Goal: Task Accomplishment & Management: Complete application form

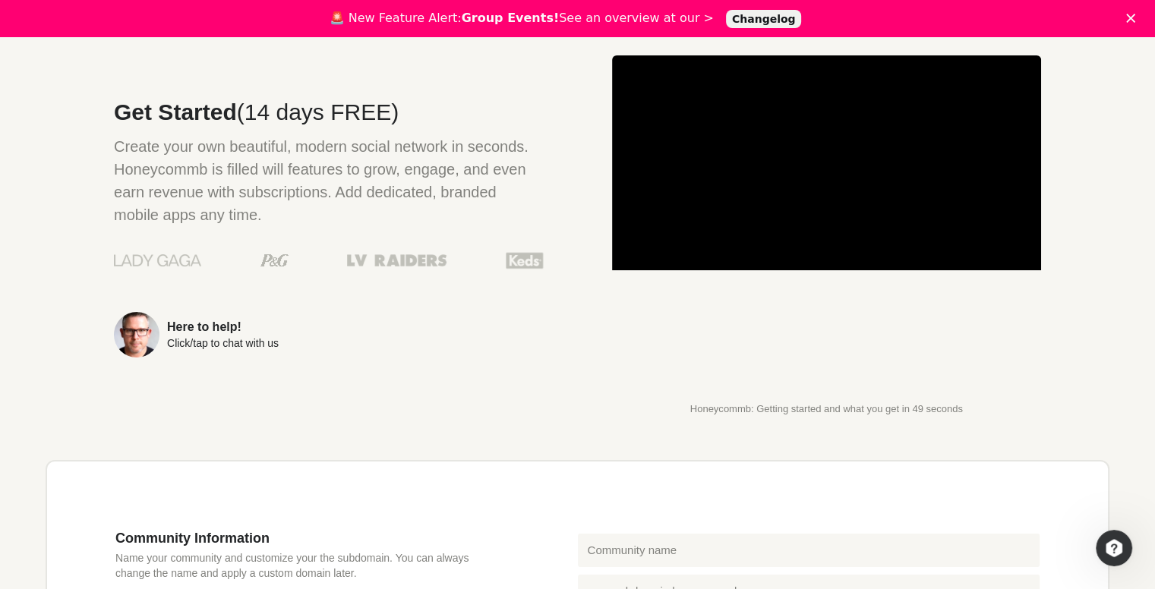
scroll to position [30, 0]
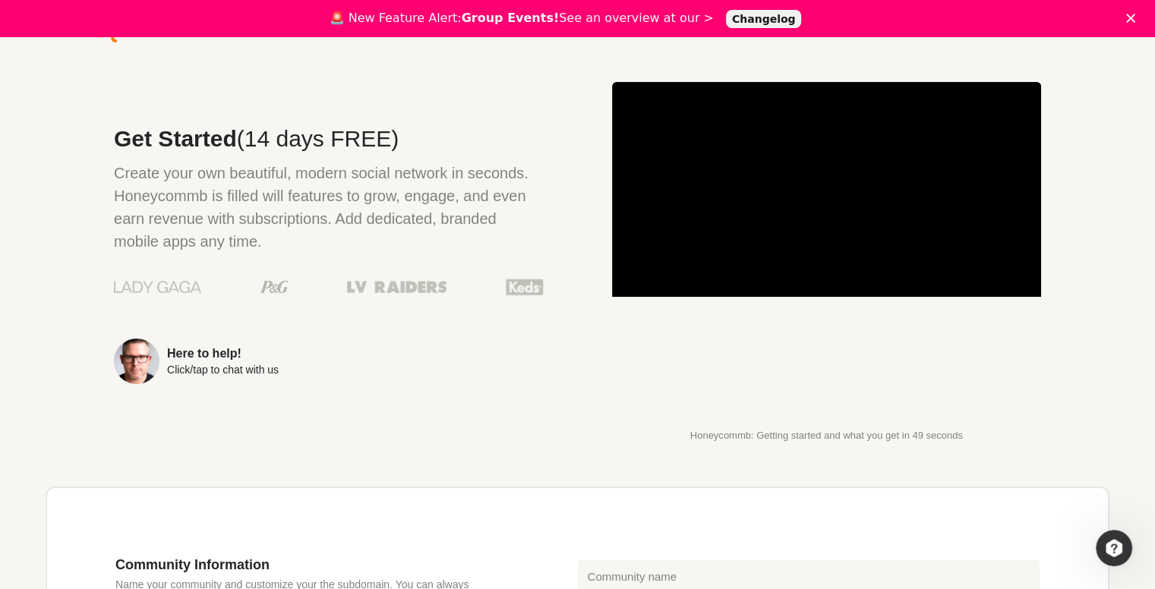
click at [740, 22] on link "Changelog" at bounding box center [764, 19] width 76 height 18
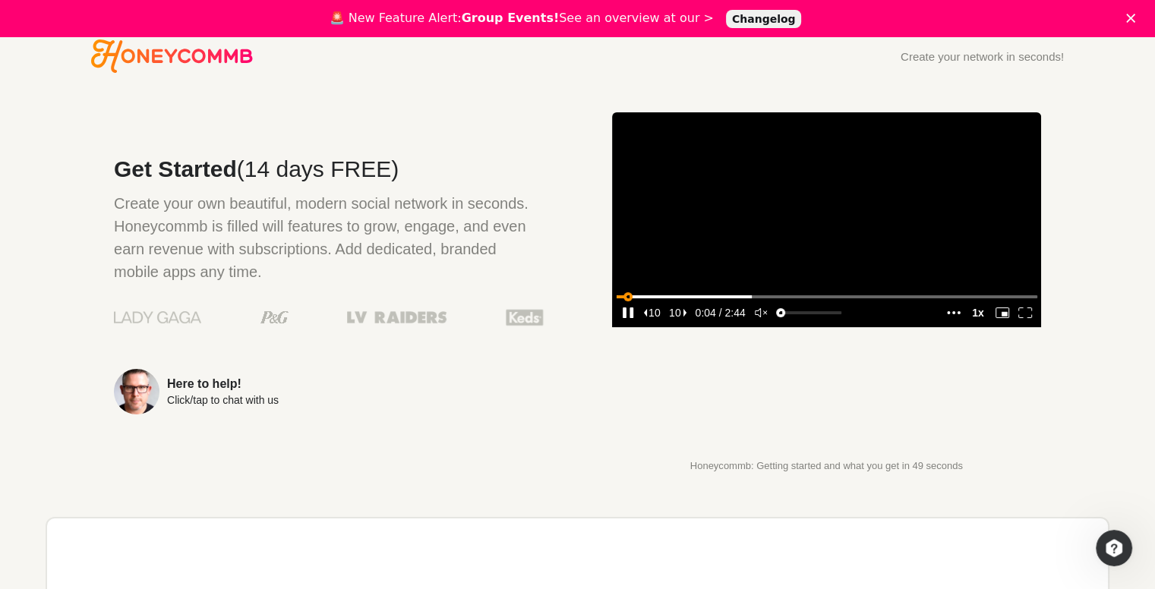
click at [901, 306] on input "seek" at bounding box center [827, 296] width 421 height 19
click at [947, 306] on input "seek" at bounding box center [827, 296] width 421 height 19
click at [978, 306] on input "seek" at bounding box center [827, 296] width 421 height 19
click at [1007, 306] on input "seek" at bounding box center [827, 296] width 421 height 19
click at [1028, 306] on input "seek" at bounding box center [827, 296] width 421 height 19
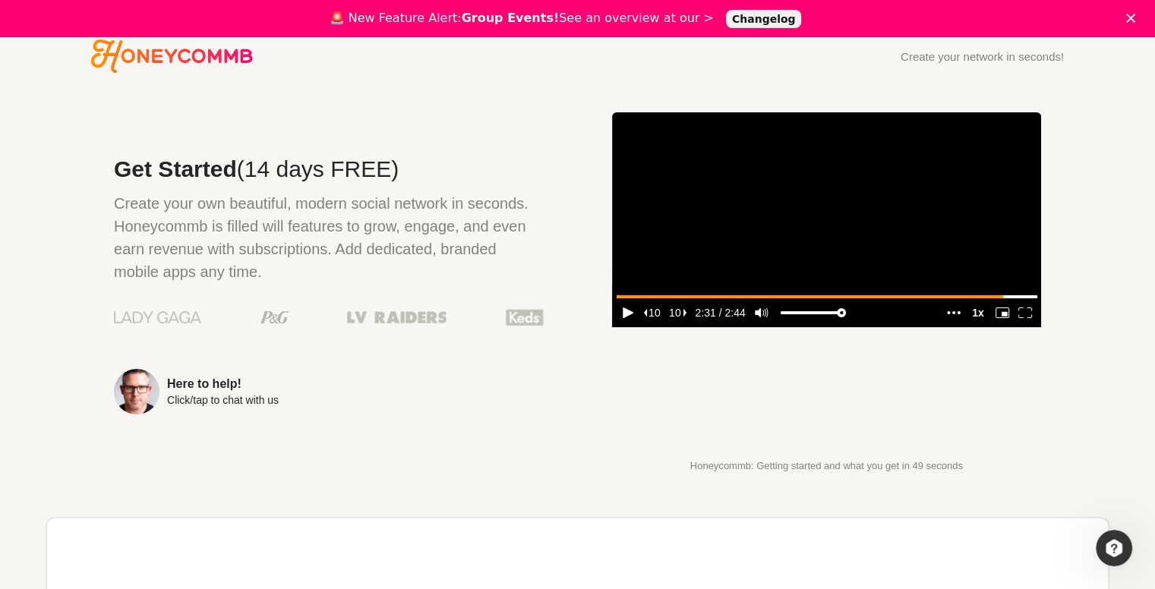
type input "0.91"
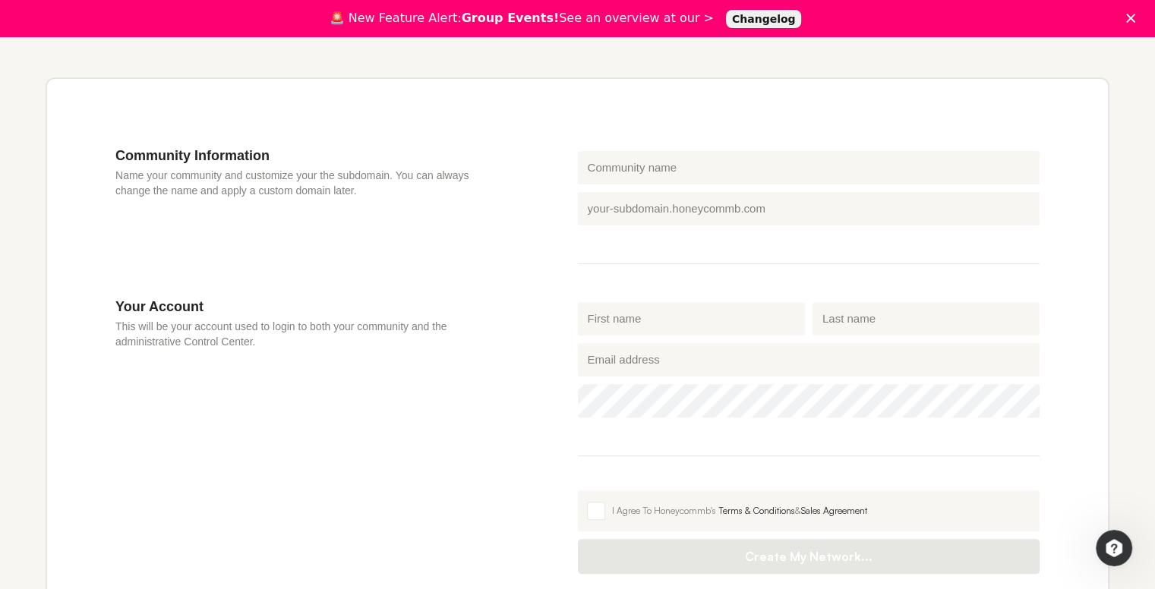
scroll to position [435, 0]
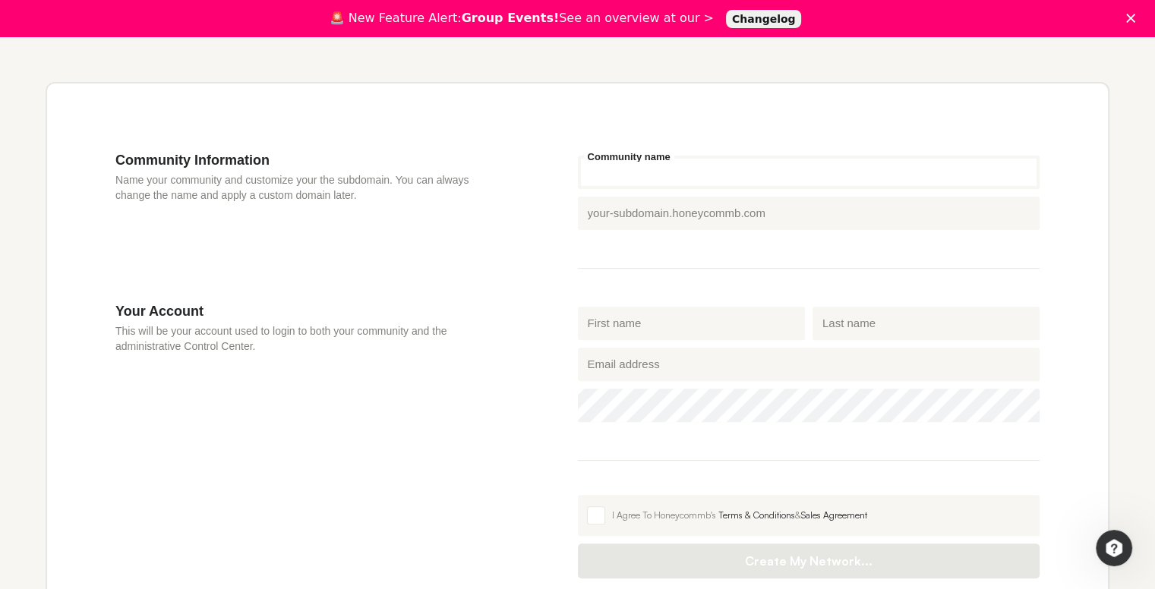
click at [671, 174] on input "Community name" at bounding box center [809, 172] width 462 height 33
type input "e"
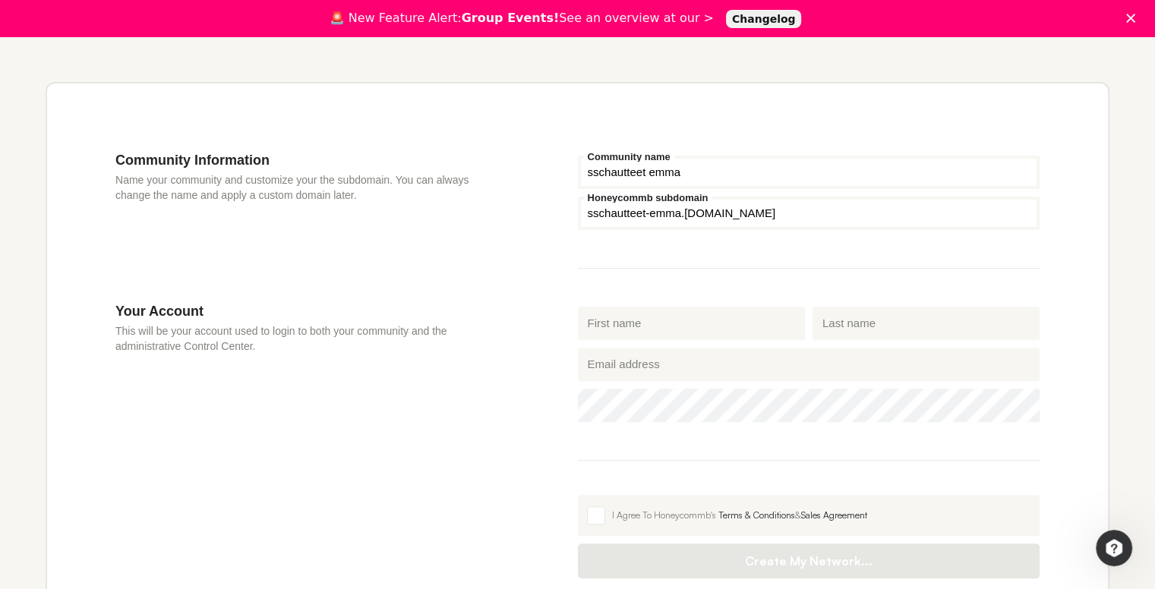
type input "sschautteet emma"
click at [636, 326] on input "First name" at bounding box center [691, 323] width 227 height 33
type input "[PERSON_NAME]"
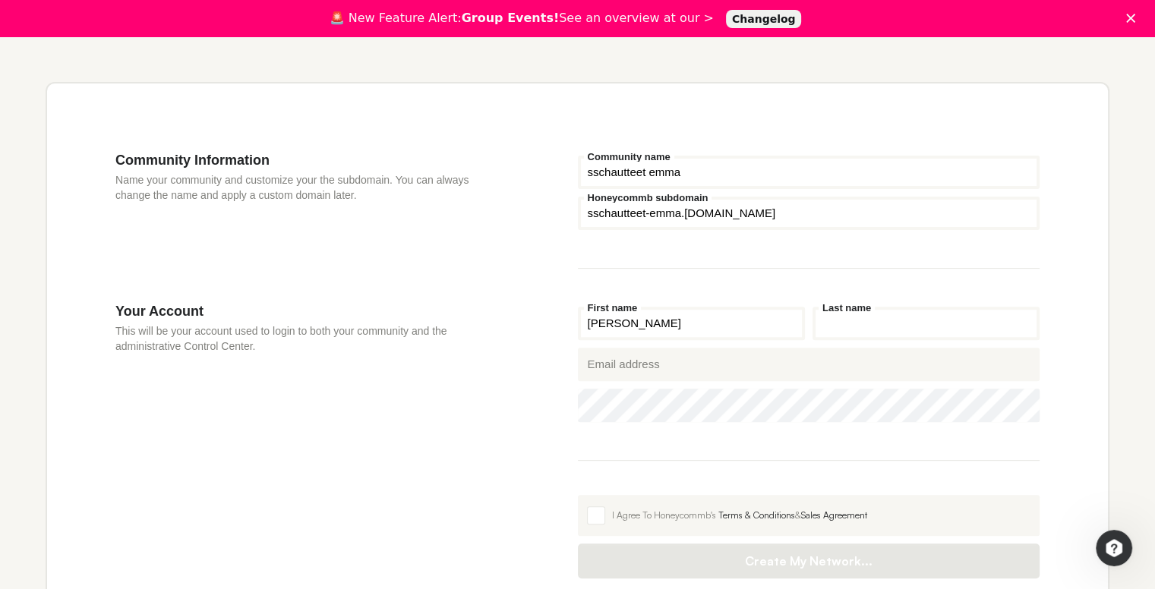
click at [885, 323] on input "Last name" at bounding box center [925, 323] width 227 height 33
type input "[PERSON_NAME]"
click at [685, 160] on input "sschautteet emma" at bounding box center [809, 172] width 462 height 33
type input "s"
type input "emmatj"
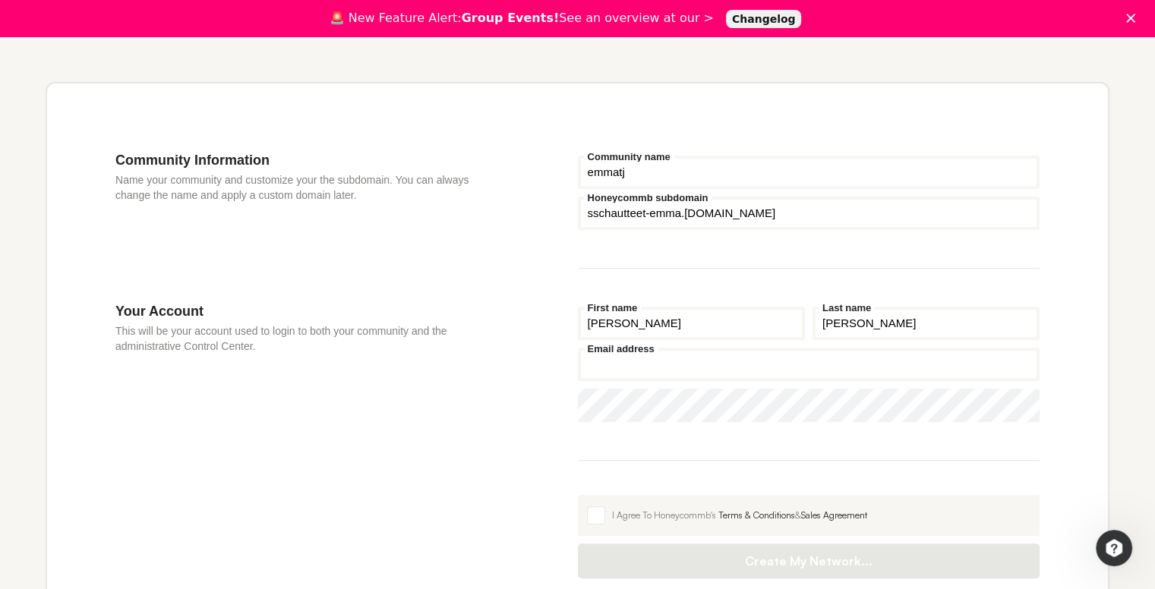
click at [672, 362] on input "Email address" at bounding box center [809, 364] width 462 height 33
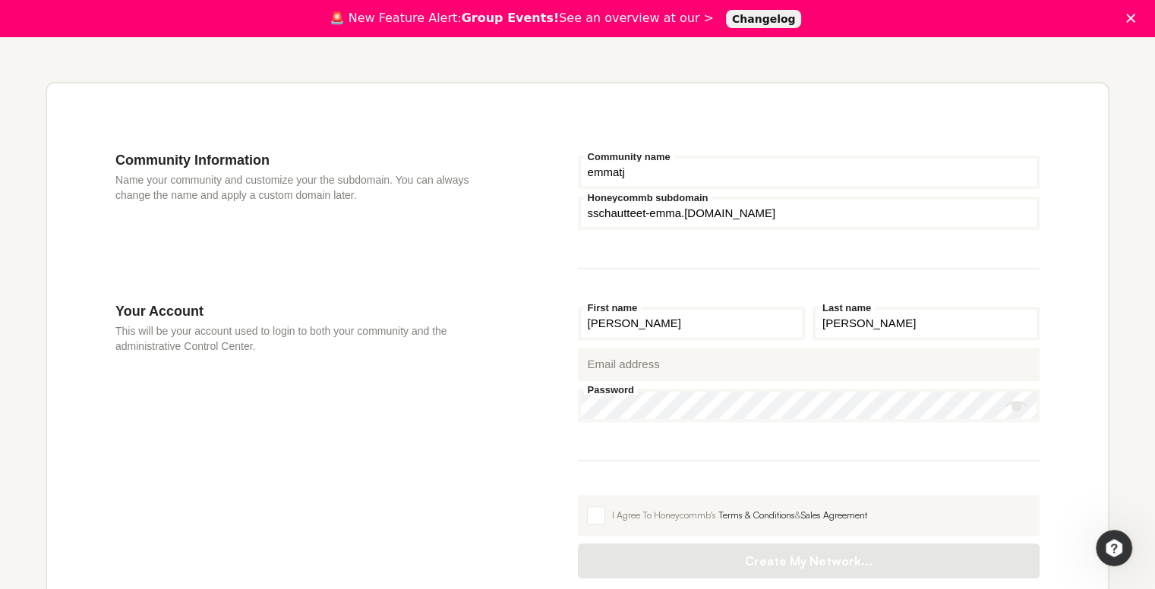
click at [673, 404] on div "Password" at bounding box center [809, 405] width 470 height 41
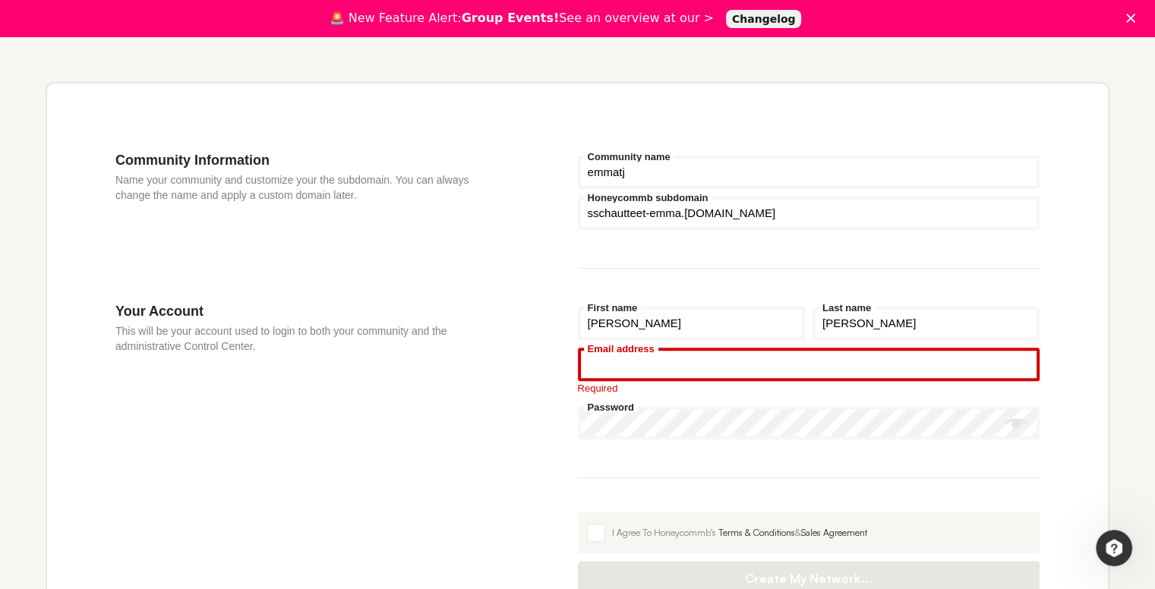
click at [668, 370] on input "Email address" at bounding box center [809, 364] width 462 height 33
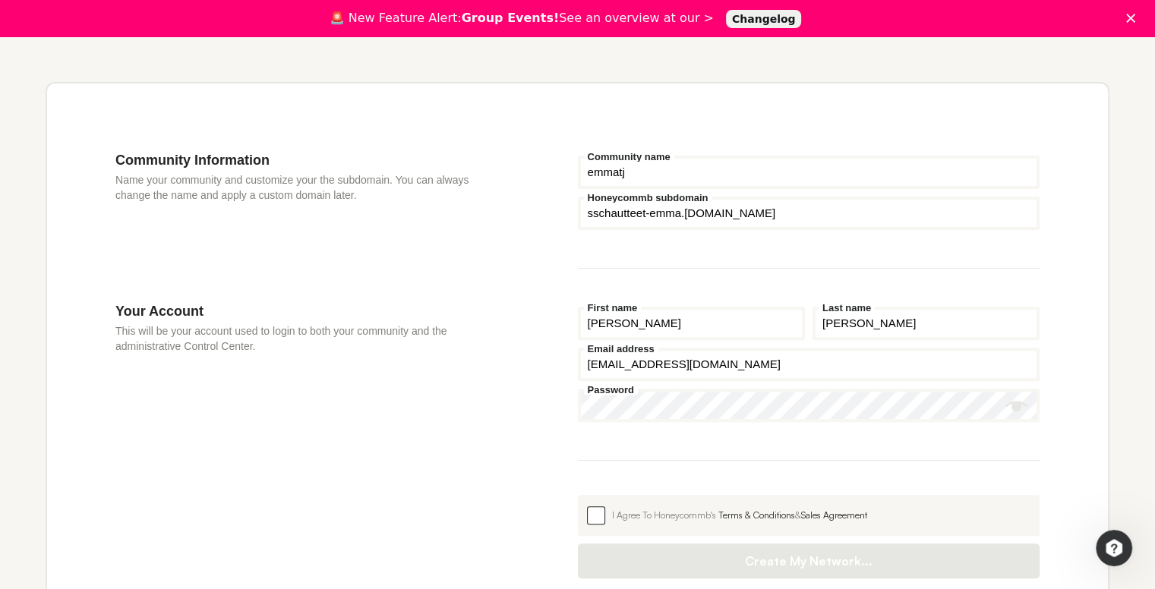
type input "[EMAIL_ADDRESS][DOMAIN_NAME]"
click at [587, 517] on span at bounding box center [596, 515] width 18 height 18
click at [578, 495] on input "I Agree To Honeycommb's Terms & Conditions & Sales Agreement" at bounding box center [578, 495] width 0 height 0
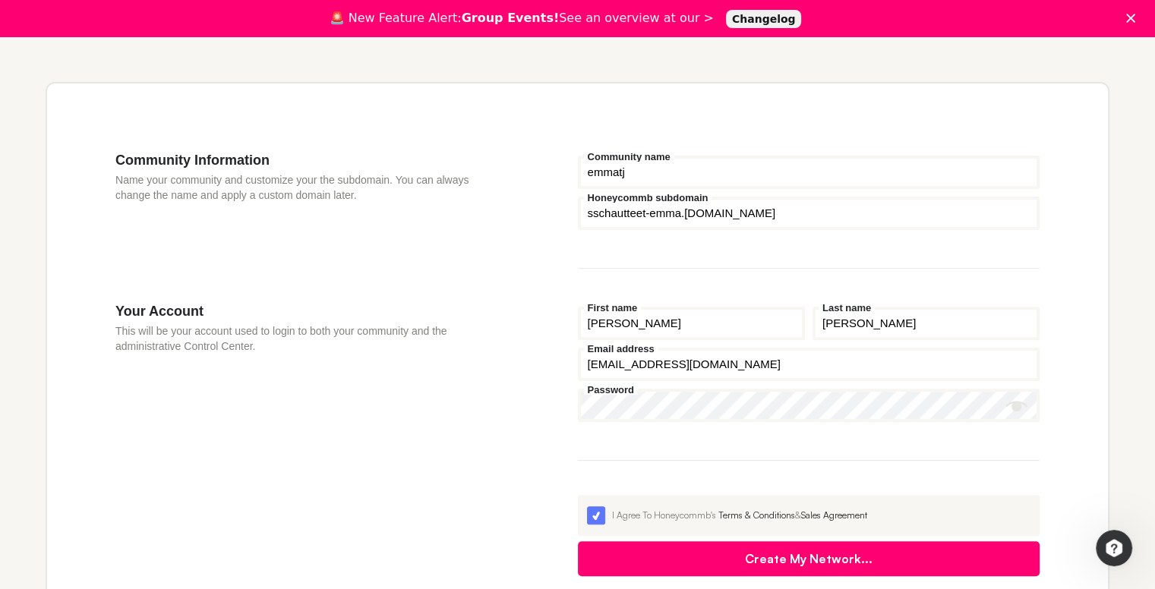
click at [778, 556] on button "Create My Network..." at bounding box center [809, 558] width 462 height 35
